Goal: Navigation & Orientation: Find specific page/section

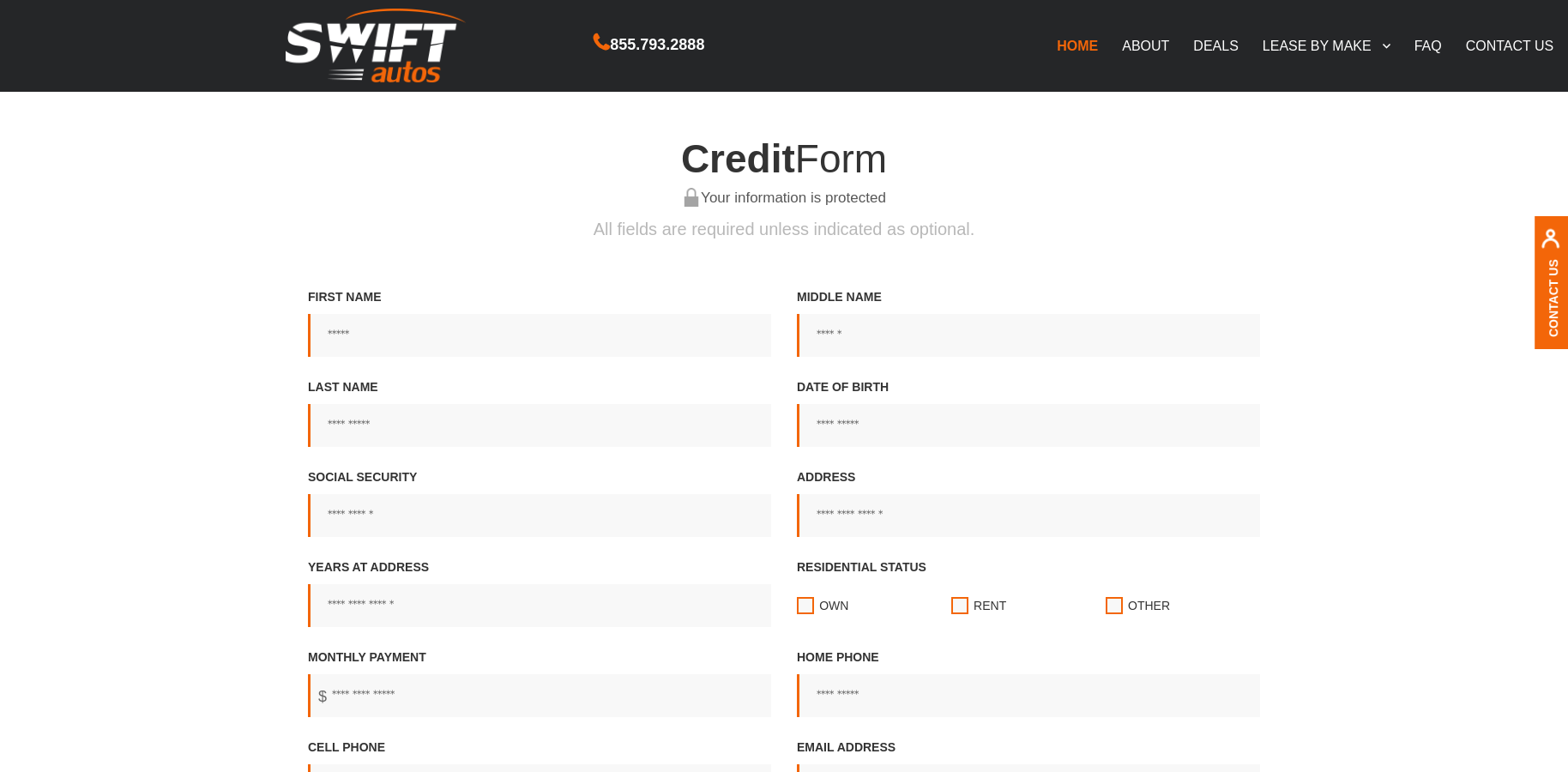
click at [1145, 42] on link "ABOUT" at bounding box center [1146, 45] width 71 height 36
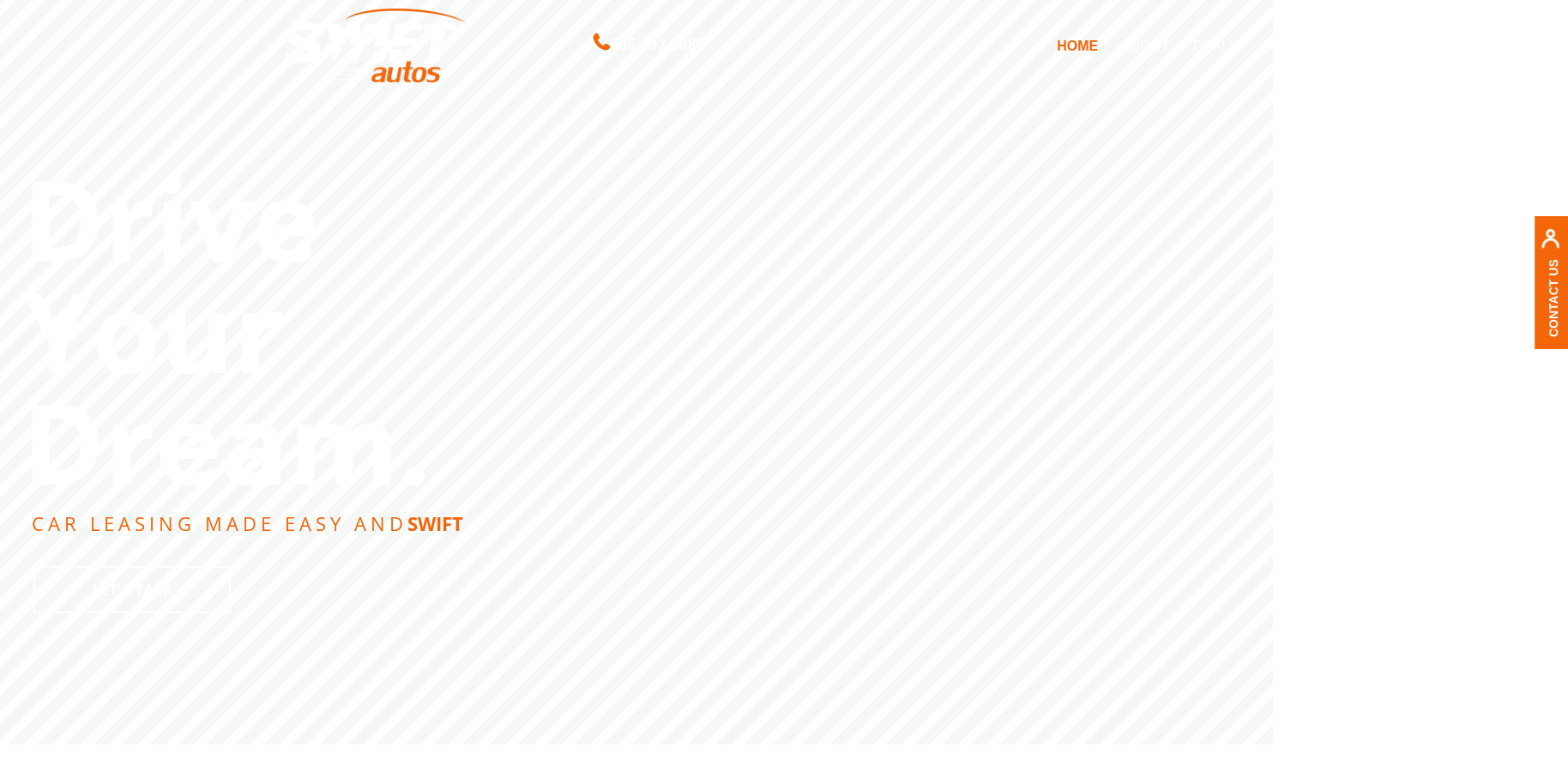
click at [1210, 41] on link "DEALS" at bounding box center [1216, 45] width 69 height 36
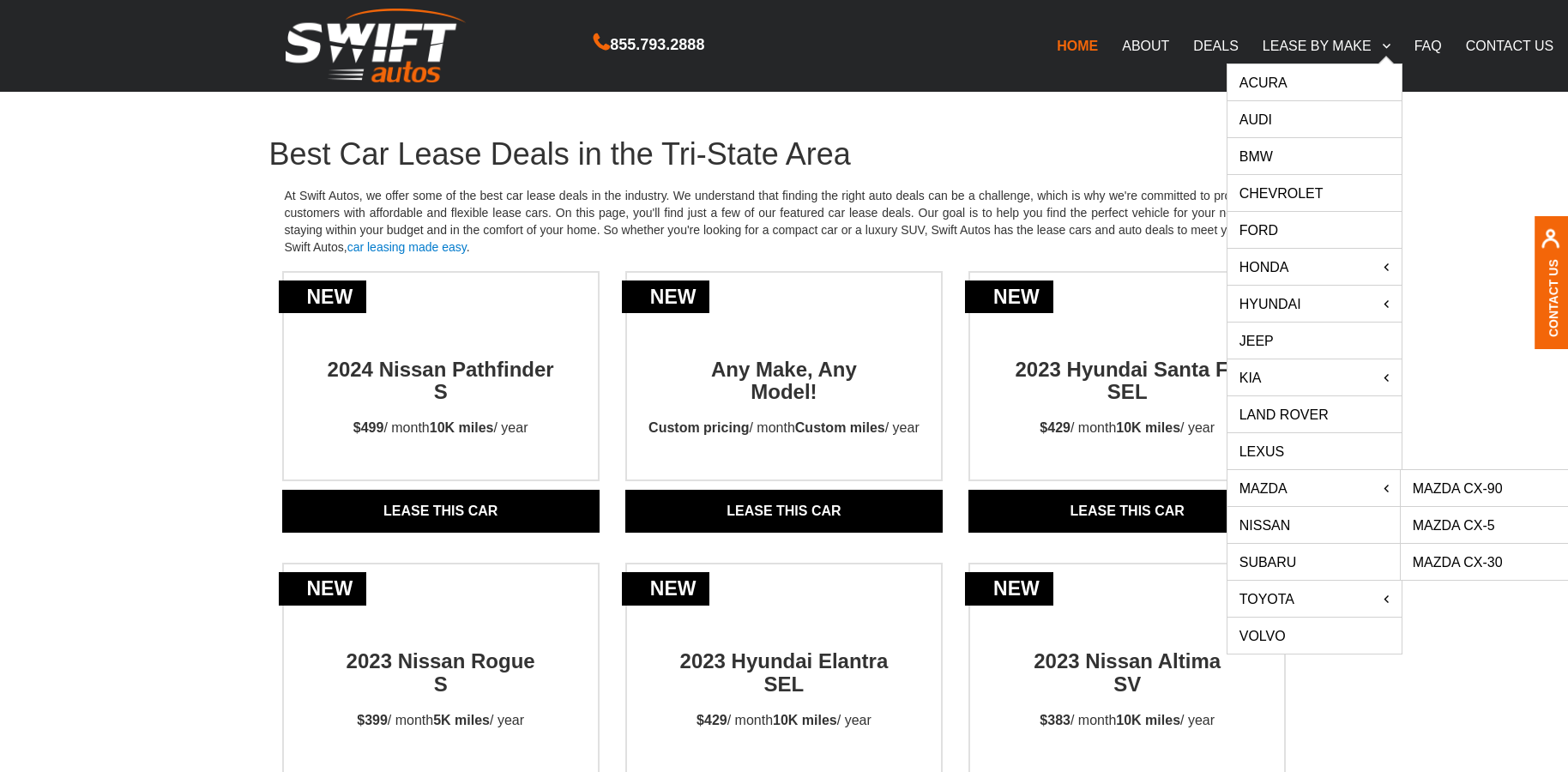
click at [1466, 560] on link "Mazda CX-30" at bounding box center [1488, 561] width 175 height 36
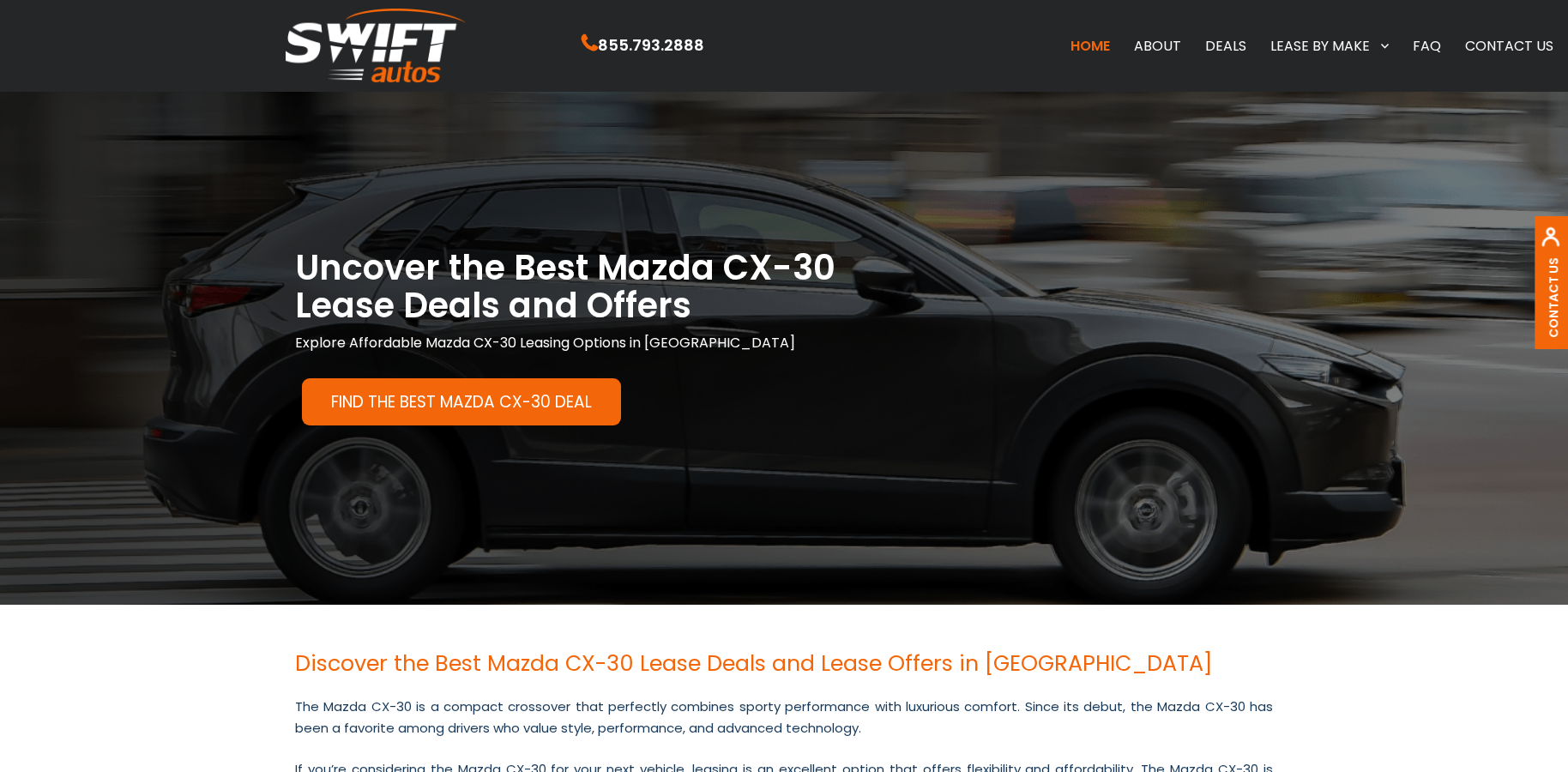
click at [1497, 47] on link "CONTACT US" at bounding box center [1509, 45] width 112 height 36
